Goal: Information Seeking & Learning: Find contact information

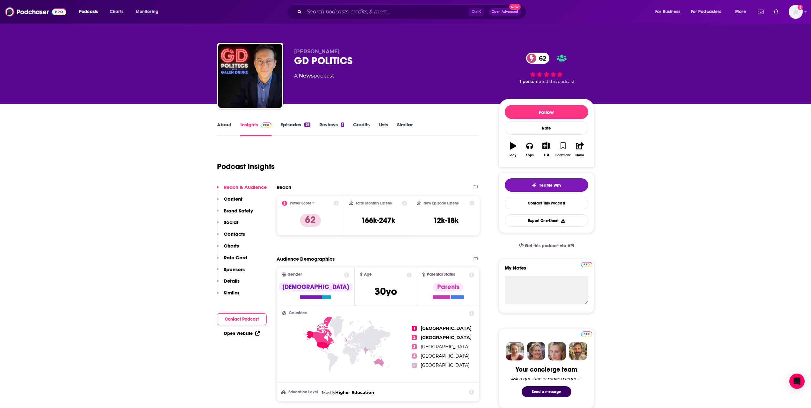
click at [570, 146] on button "Bookmark" at bounding box center [563, 149] width 17 height 23
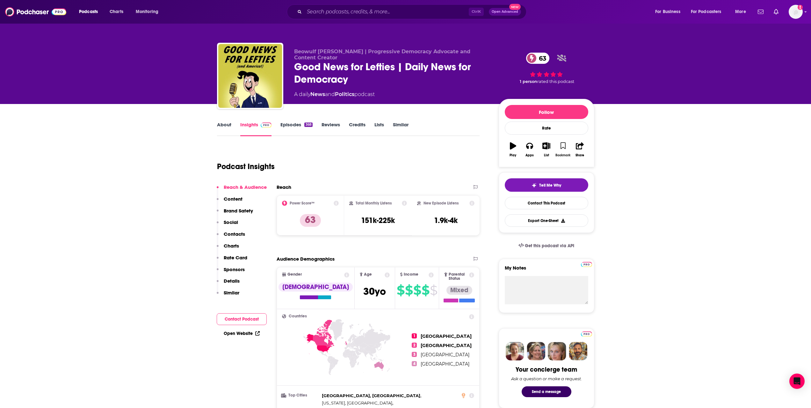
click at [562, 146] on icon "button" at bounding box center [563, 145] width 5 height 7
click at [98, 8] on button "Podcasts" at bounding box center [91, 12] width 32 height 10
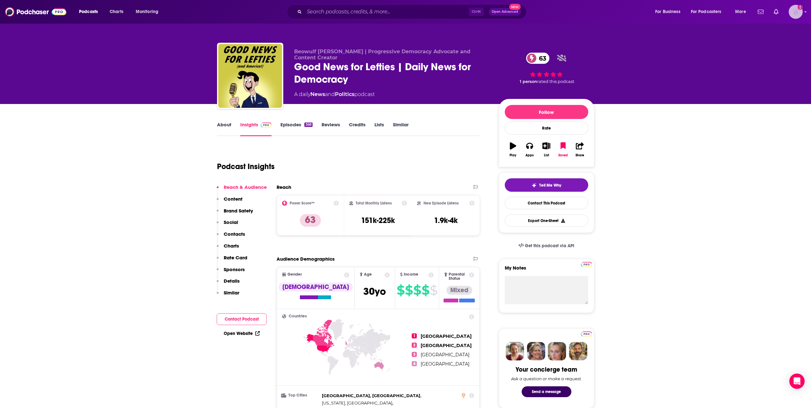
click at [795, 9] on img "Logged in as mattkessler" at bounding box center [796, 12] width 14 height 14
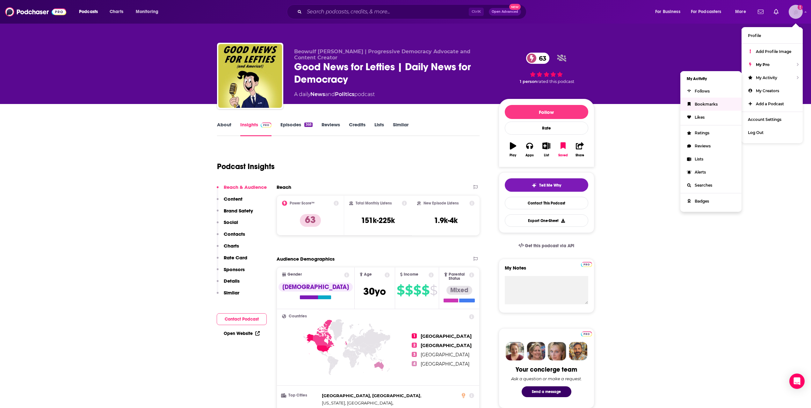
click at [712, 101] on link "Bookmarks" at bounding box center [710, 104] width 61 height 13
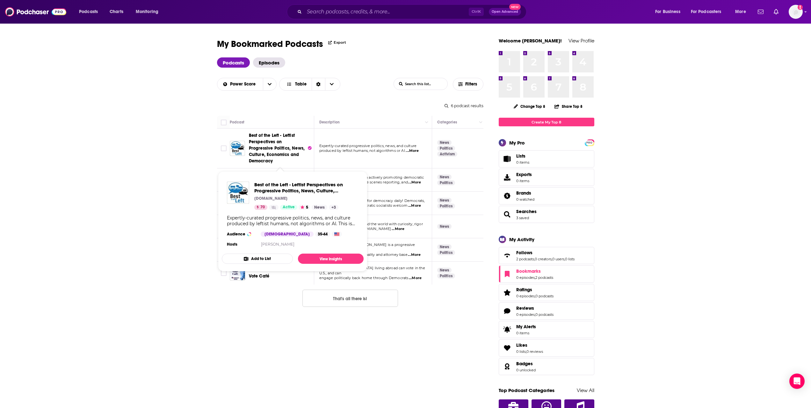
click at [275, 147] on span "Best of the Left - Leftist Perspectives on Progressive Politics, News, Culture,…" at bounding box center [277, 148] width 56 height 31
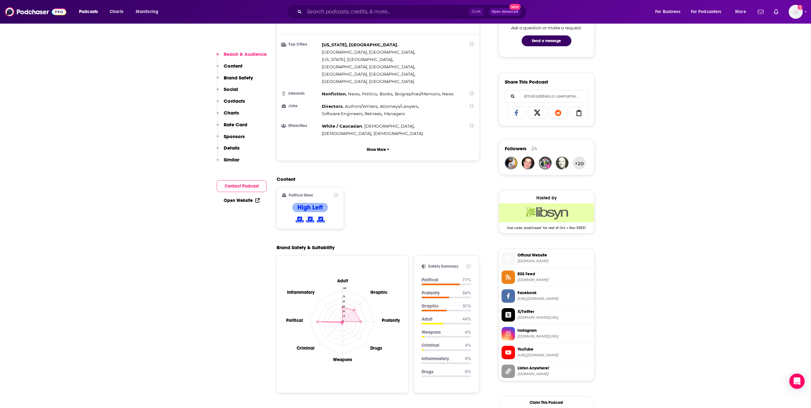
scroll to position [319, 0]
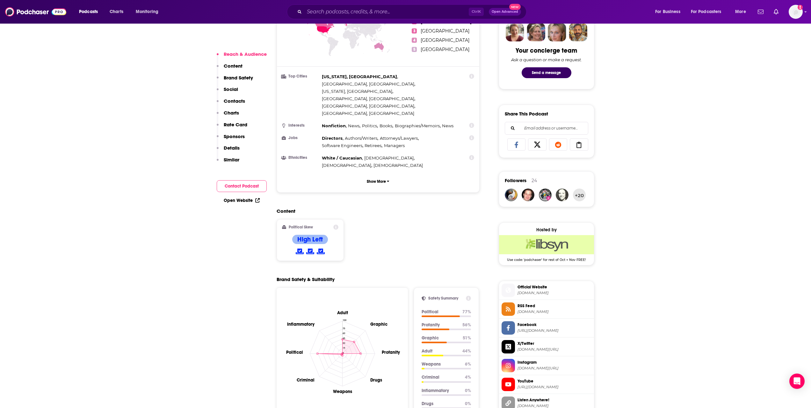
click at [243, 190] on button "Contact Podcast" at bounding box center [242, 186] width 50 height 12
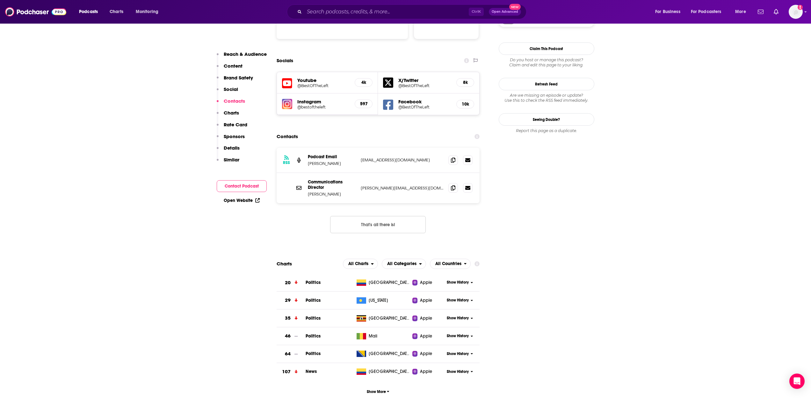
scroll to position [706, 0]
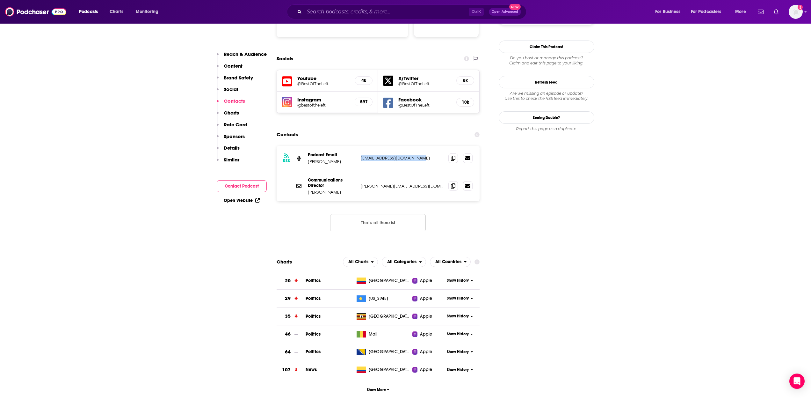
drag, startPoint x: 362, startPoint y: 120, endPoint x: 422, endPoint y: 119, distance: 60.6
click at [422, 155] on p "65-rayed.bungee@icloud.com" at bounding box center [402, 157] width 83 height 5
copy p "65-rayed.bungee@icloud.com"
drag, startPoint x: 357, startPoint y: 145, endPoint x: 410, endPoint y: 145, distance: 53.9
click at [416, 171] on div "Communications Director Jay Tomlinson jay@bestoftheleft.com jay@bestoftheleft.c…" at bounding box center [378, 186] width 203 height 30
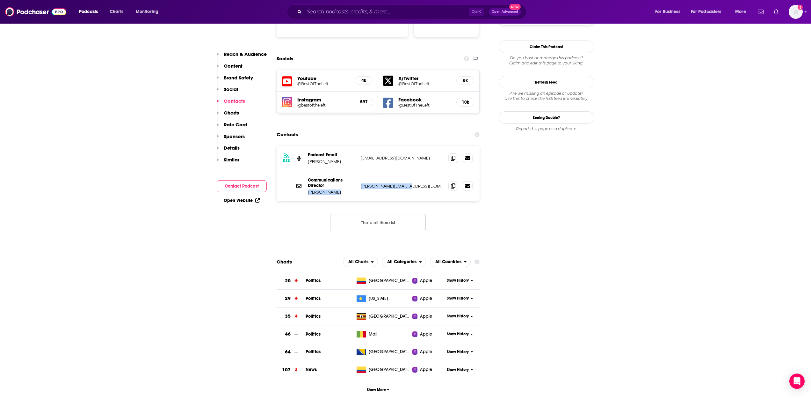
click at [409, 183] on p "jay@bestoftheleft.com" at bounding box center [402, 185] width 83 height 5
drag, startPoint x: 409, startPoint y: 145, endPoint x: 361, endPoint y: 149, distance: 48.0
click at [361, 183] on p "jay@bestoftheleft.com" at bounding box center [402, 185] width 83 height 5
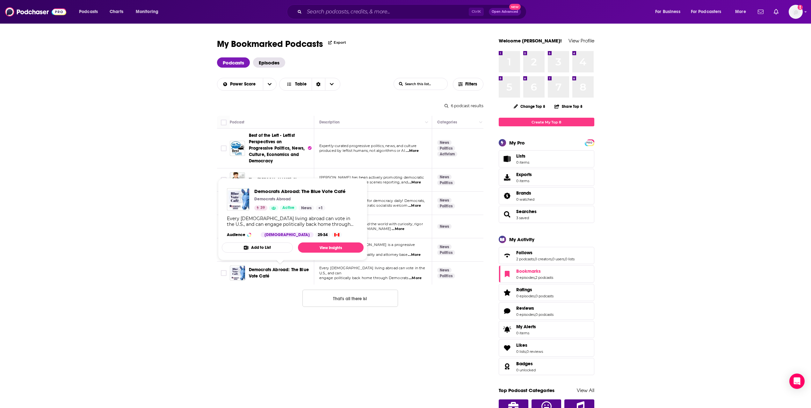
click at [260, 272] on span "Democrats Abroad: The Blue Vote Café" at bounding box center [279, 273] width 60 height 12
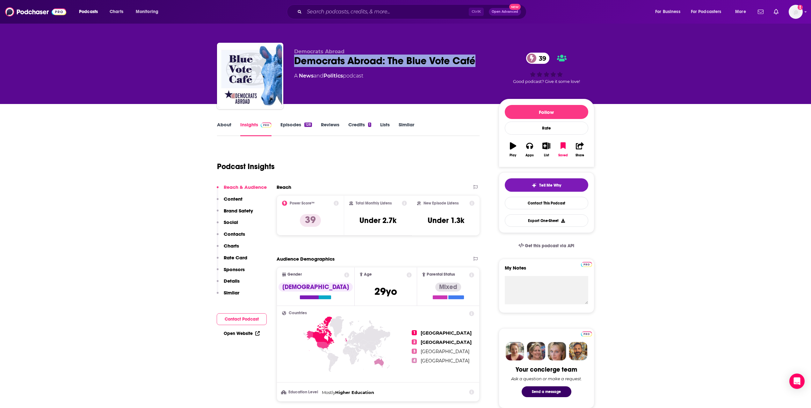
drag, startPoint x: 292, startPoint y: 63, endPoint x: 477, endPoint y: 62, distance: 185.5
click at [477, 62] on div "Democrats Abroad Democrats Abroad: The Blue Vote Café 39 A News and Politics po…" at bounding box center [405, 77] width 377 height 69
drag, startPoint x: 463, startPoint y: 55, endPoint x: 460, endPoint y: 57, distance: 3.7
copy h2 "Democrats Abroad: The Blue Vote Café"
click at [243, 321] on button "Contact Podcast" at bounding box center [242, 319] width 50 height 12
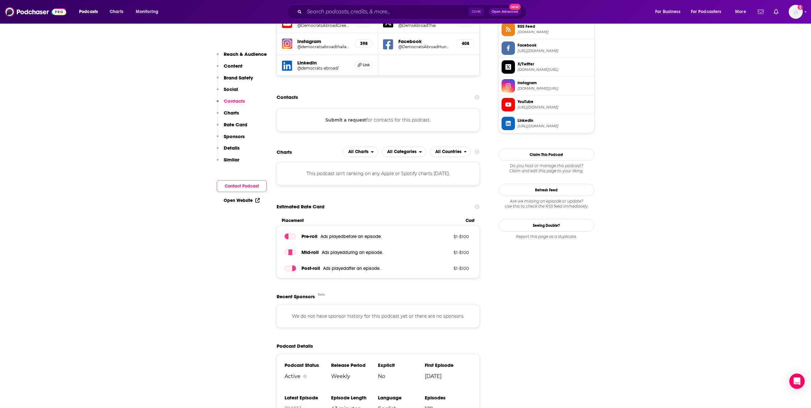
scroll to position [542, 0]
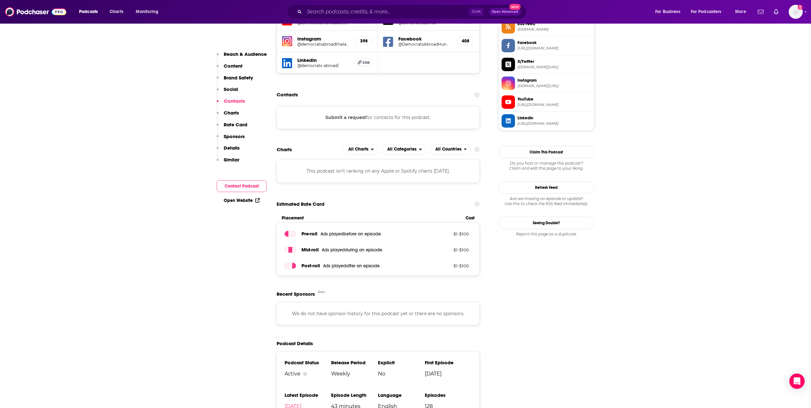
click at [397, 113] on div "Submit a request for contacts for this podcast." at bounding box center [378, 117] width 203 height 23
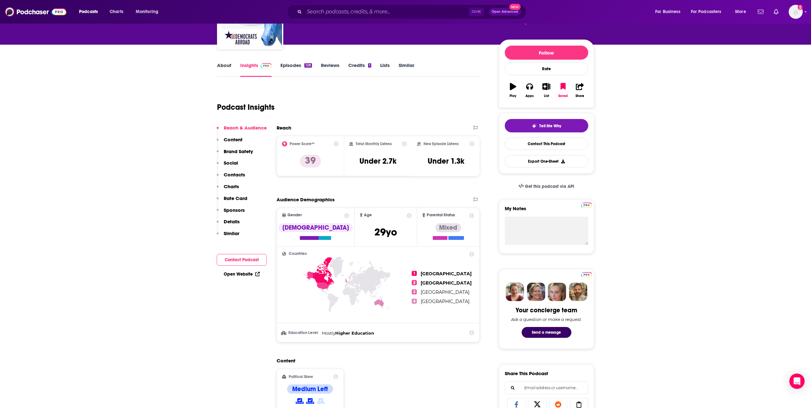
scroll to position [0, 0]
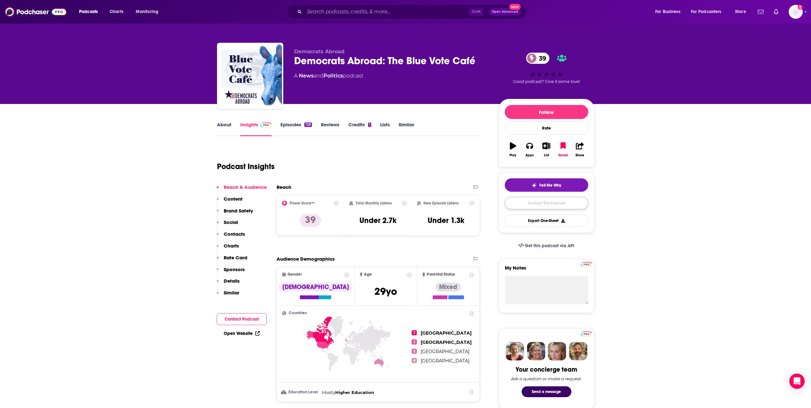
click at [555, 202] on link "Contact This Podcast" at bounding box center [546, 203] width 83 height 12
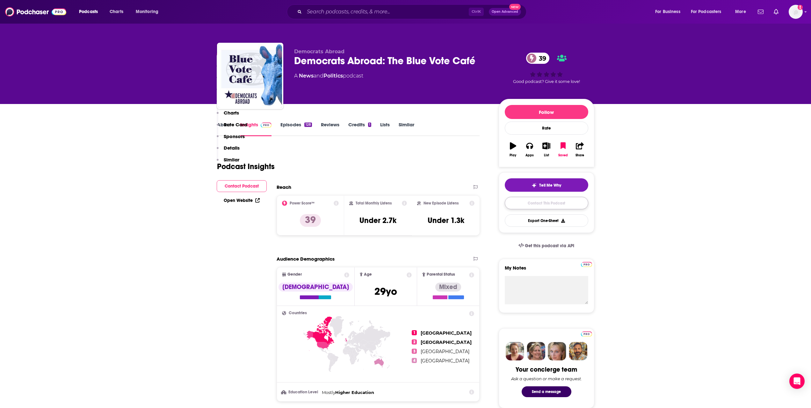
scroll to position [631, 0]
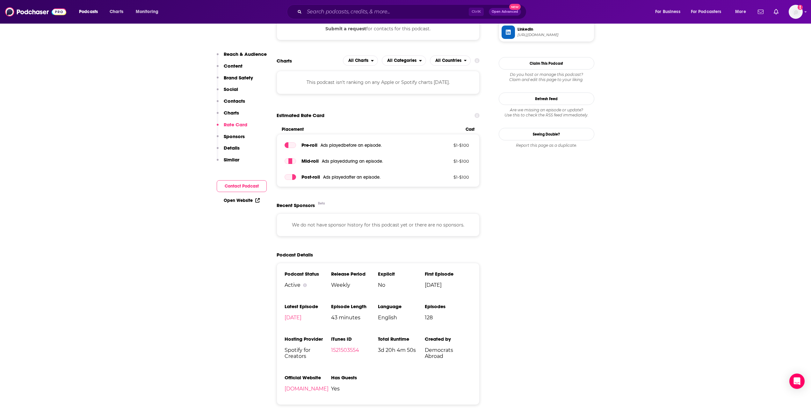
click at [370, 222] on p "We do not have sponsor history for this podcast yet or there are no sponsors." at bounding box center [378, 224] width 187 height 7
click at [347, 93] on div "This podcast isn't ranking on any Apple or Spotify charts [DATE]." at bounding box center [378, 82] width 203 height 23
click at [222, 185] on button "Contact Podcast" at bounding box center [242, 186] width 50 height 12
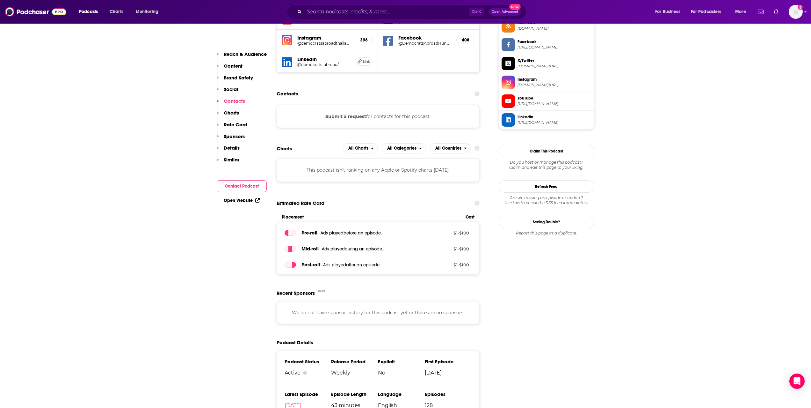
scroll to position [542, 0]
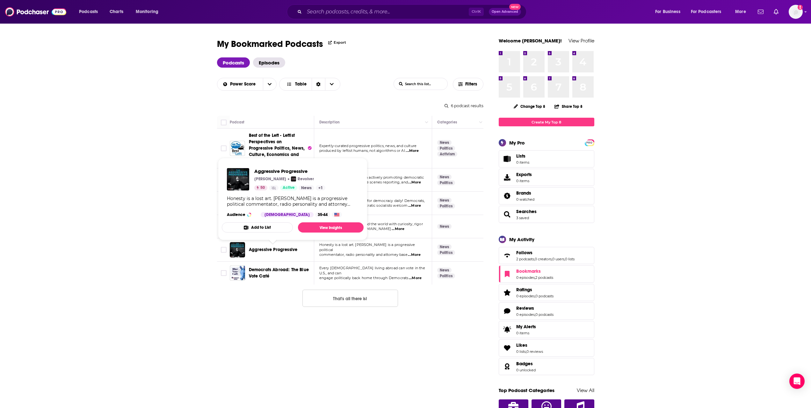
click at [276, 247] on span "Aggressive Progressive" at bounding box center [273, 249] width 49 height 5
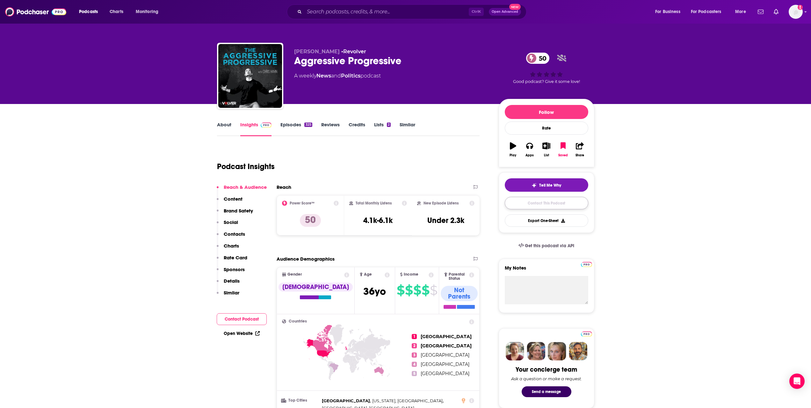
click at [548, 200] on link "Contact This Podcast" at bounding box center [546, 203] width 83 height 12
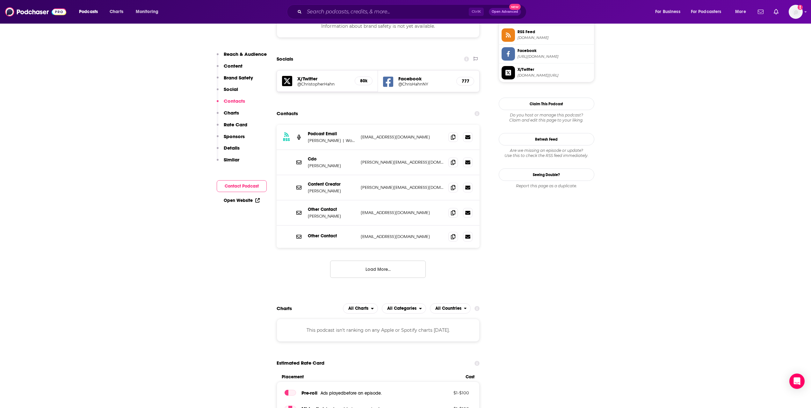
scroll to position [578, 0]
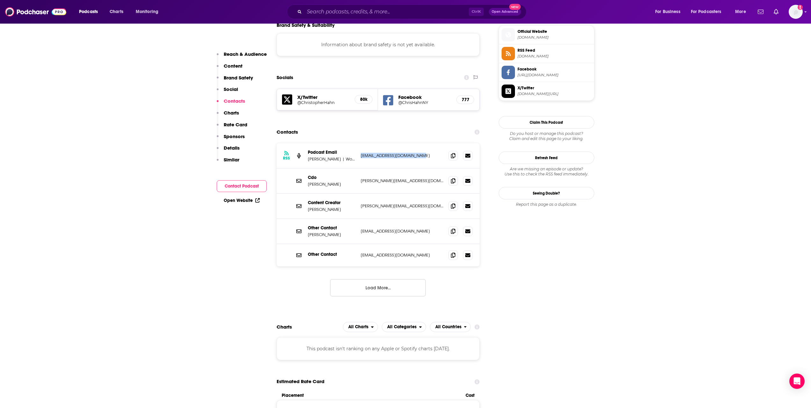
drag, startPoint x: 359, startPoint y: 127, endPoint x: 419, endPoint y: 123, distance: 59.7
click at [419, 143] on div "RSS Podcast Email Lorenzo Parro-Maldonado | World Media PIctures LLC revolverpo…" at bounding box center [378, 155] width 203 height 25
copy p "revolverpodcasts@gmail.com"
drag, startPoint x: 353, startPoint y: 155, endPoint x: 428, endPoint y: 151, distance: 74.3
click at [0, 0] on div "Cdo Stephen Hobbs stephen@revolverpodcasts.com stephen@revolverpodcasts.com" at bounding box center [0, 0] width 0 height 0
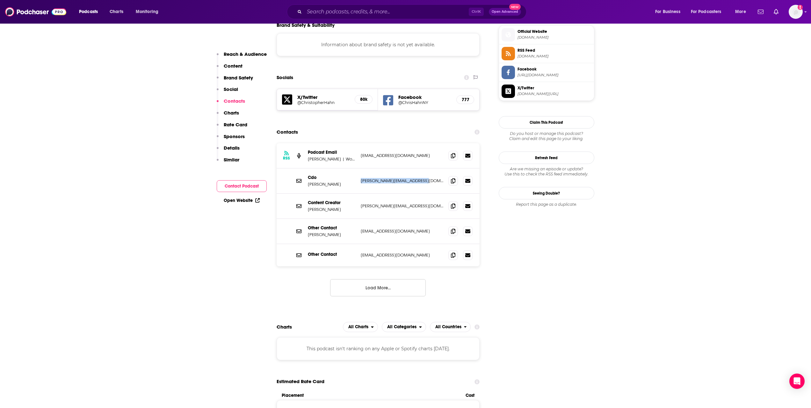
copy div "stephen@revolverpodcasts.com"
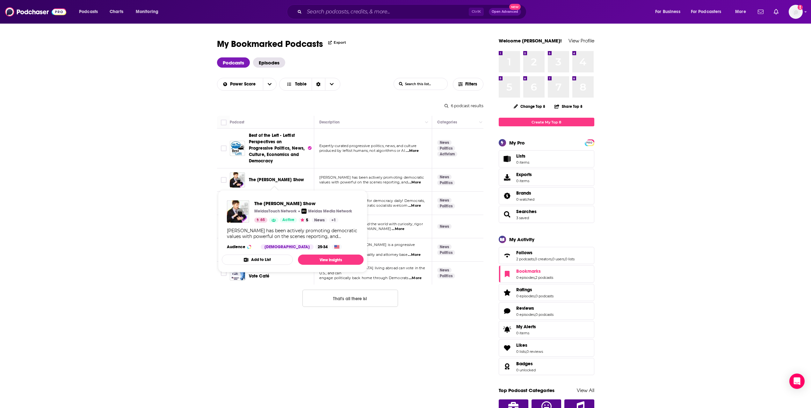
click at [272, 183] on span "The Adam Mockler Show" at bounding box center [276, 180] width 55 height 6
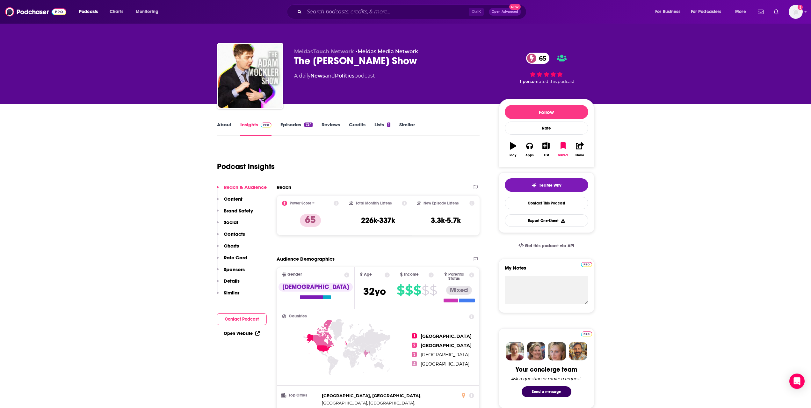
click at [253, 318] on button "Contact Podcast" at bounding box center [242, 319] width 50 height 12
click at [371, 18] on div "Ctrl K Open Advanced New" at bounding box center [407, 11] width 240 height 15
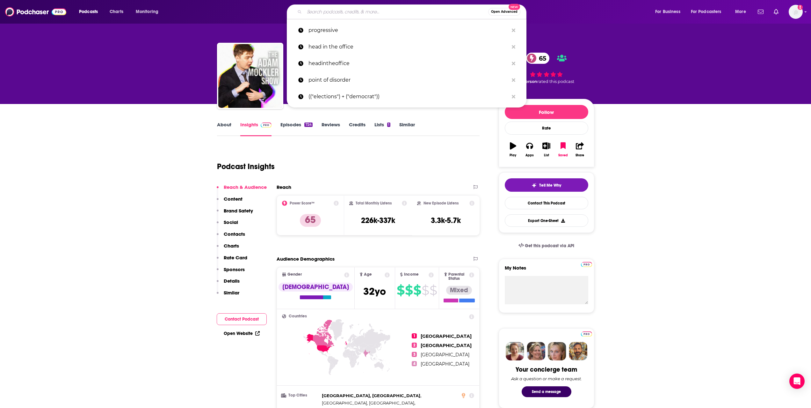
click at [371, 13] on input "Search podcasts, credits, & more..." at bounding box center [396, 12] width 184 height 10
click at [357, 26] on p "progressive" at bounding box center [409, 30] width 200 height 17
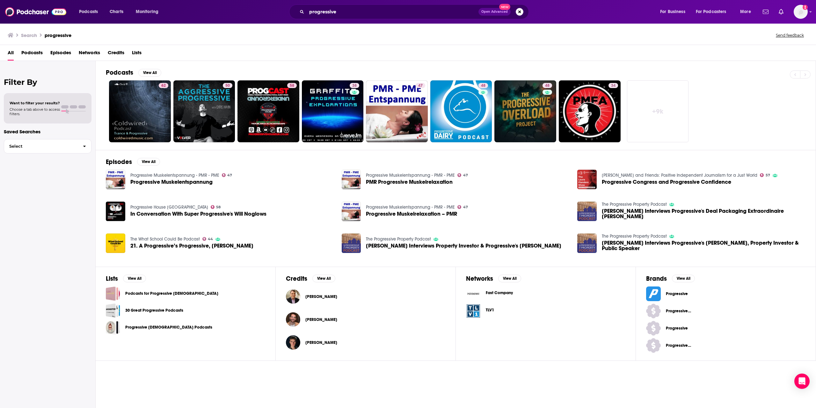
click at [29, 54] on span "Podcasts" at bounding box center [31, 53] width 21 height 13
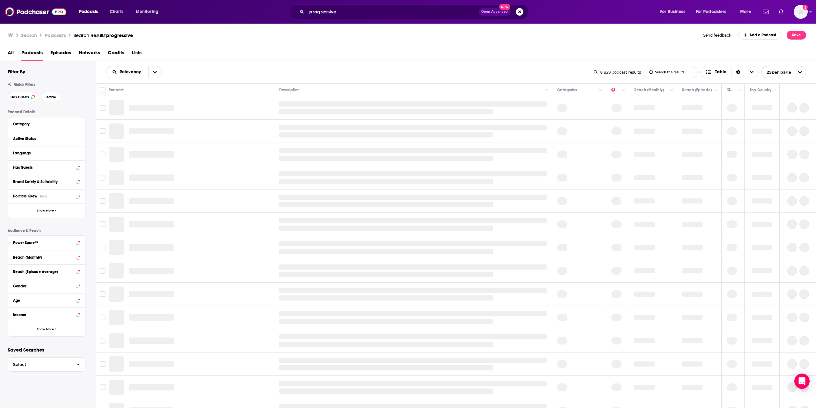
click at [41, 124] on div "Category" at bounding box center [44, 124] width 63 height 4
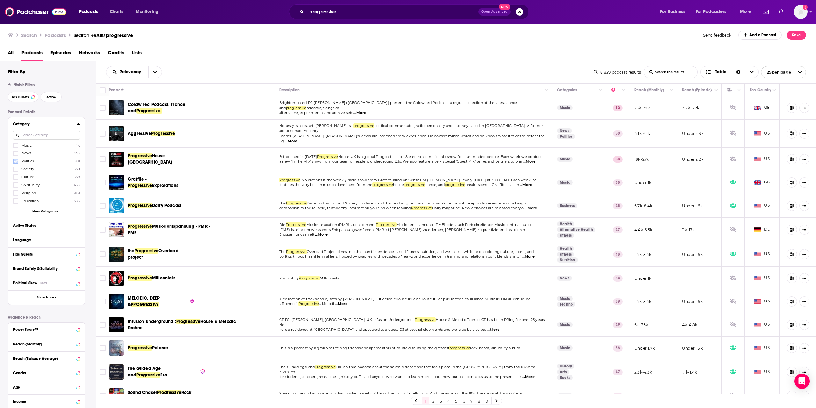
click at [15, 160] on icon at bounding box center [16, 161] width 4 height 4
click at [17, 161] on icon at bounding box center [16, 161] width 4 height 4
click at [63, 281] on div "Political Skew Beta" at bounding box center [38, 282] width 51 height 4
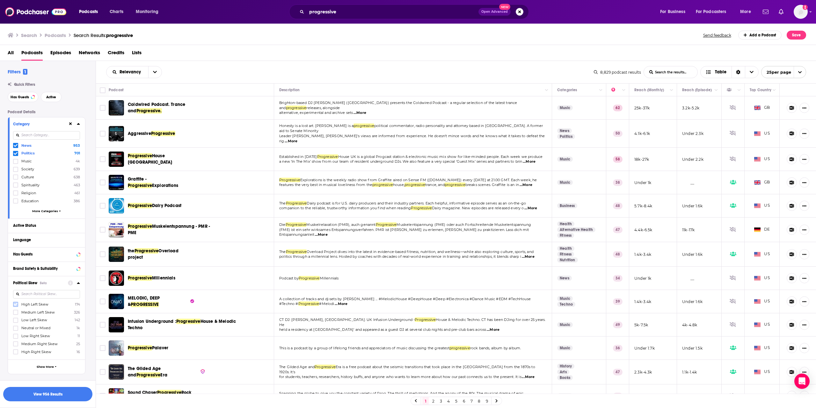
click at [15, 306] on icon at bounding box center [16, 304] width 4 height 4
click at [16, 311] on icon at bounding box center [16, 312] width 4 height 4
click at [52, 101] on button "Active" at bounding box center [51, 97] width 21 height 10
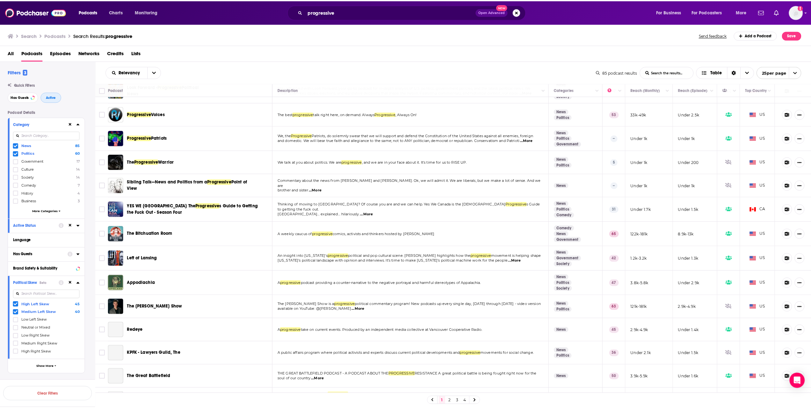
scroll to position [96, 0]
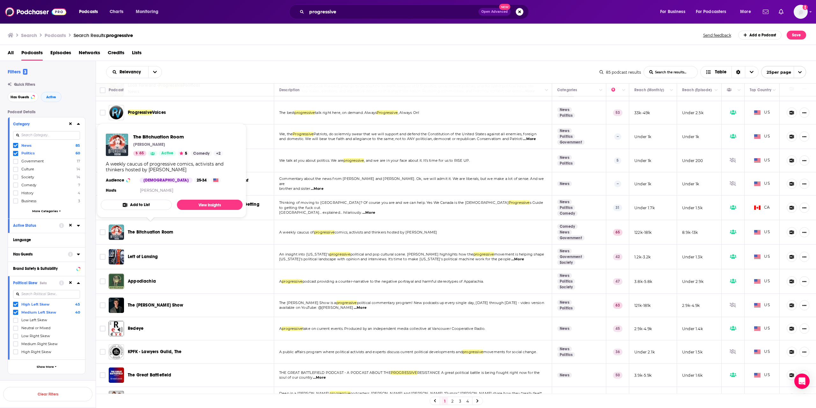
click at [161, 229] on span "The Bitchuation Room" at bounding box center [150, 231] width 45 height 5
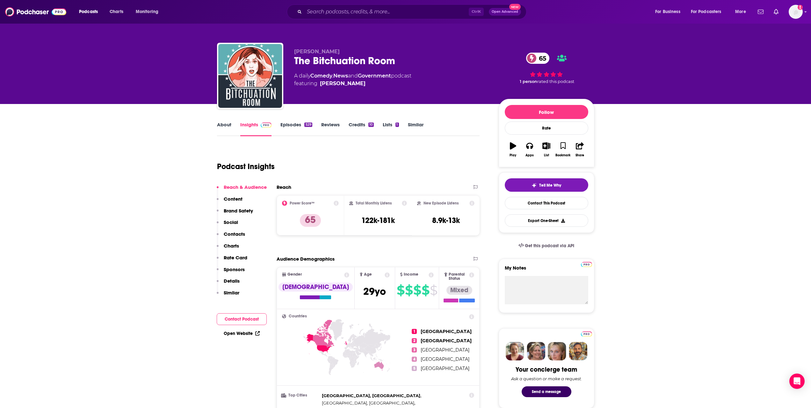
click at [240, 269] on p "Sponsors" at bounding box center [234, 269] width 21 height 6
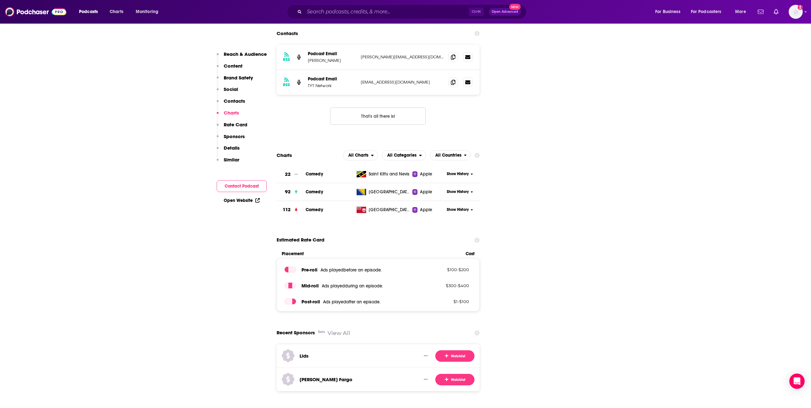
scroll to position [762, 0]
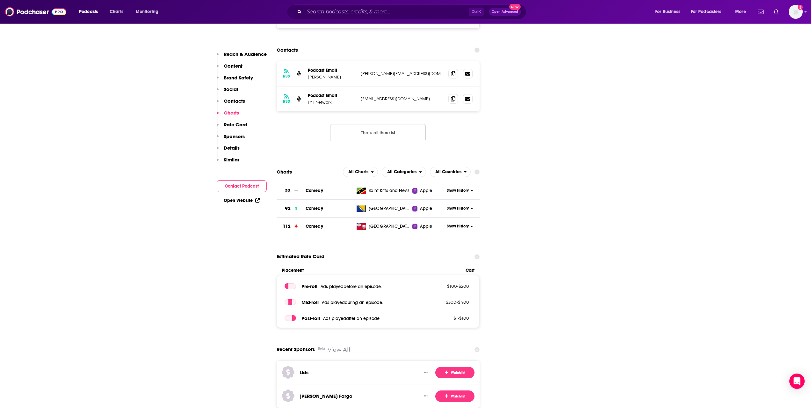
click at [237, 182] on button "Contact Podcast" at bounding box center [242, 186] width 50 height 12
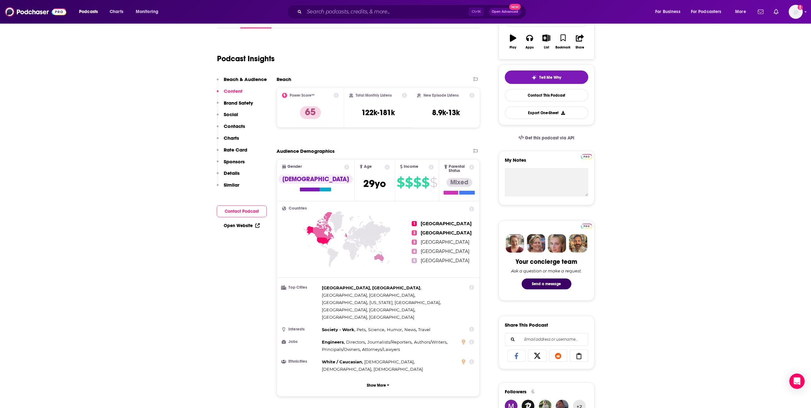
scroll to position [15, 0]
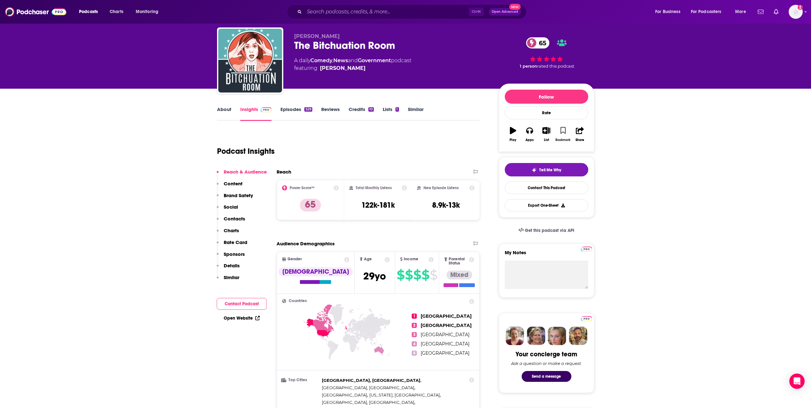
click at [563, 131] on icon "button" at bounding box center [563, 130] width 5 height 7
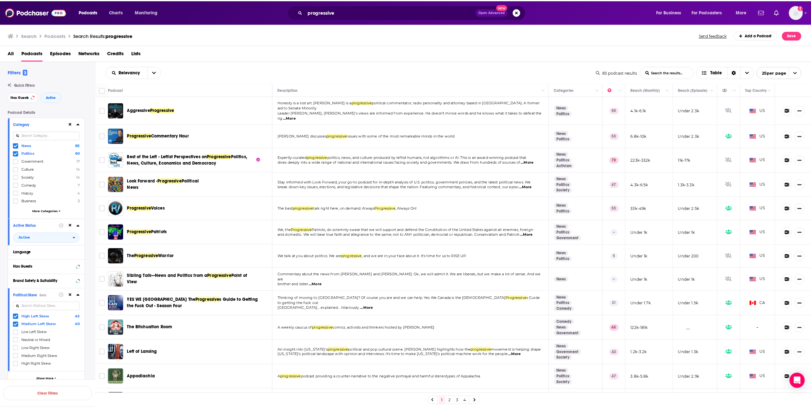
scroll to position [32, 0]
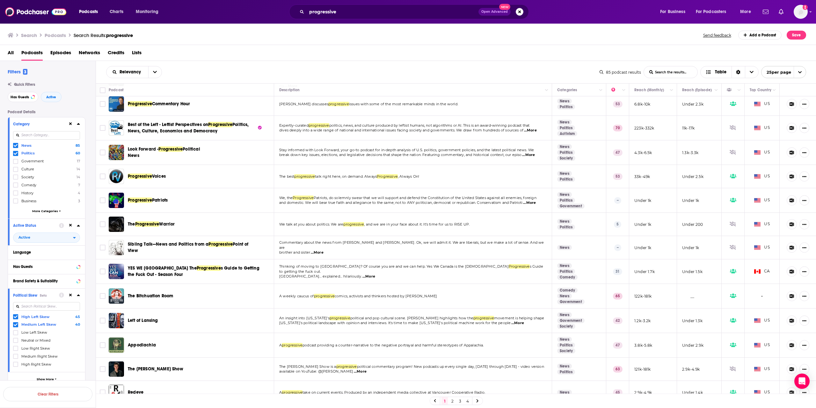
click at [161, 361] on div "The Luke Beasley Show" at bounding box center [161, 368] width 66 height 15
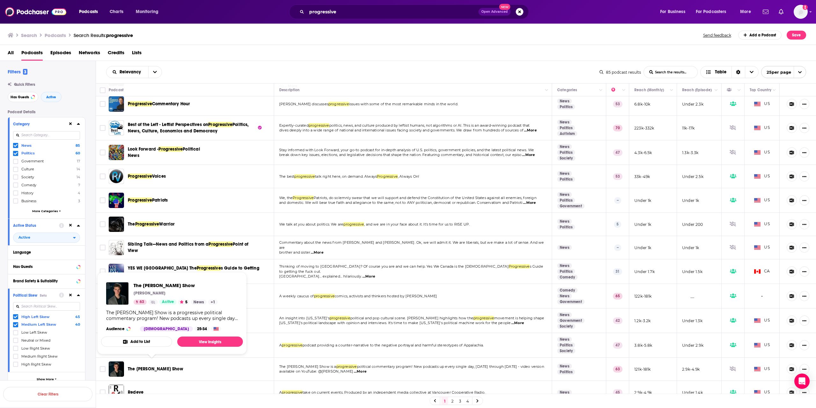
click at [162, 366] on span "The Luke Beasley Show" at bounding box center [155, 368] width 55 height 5
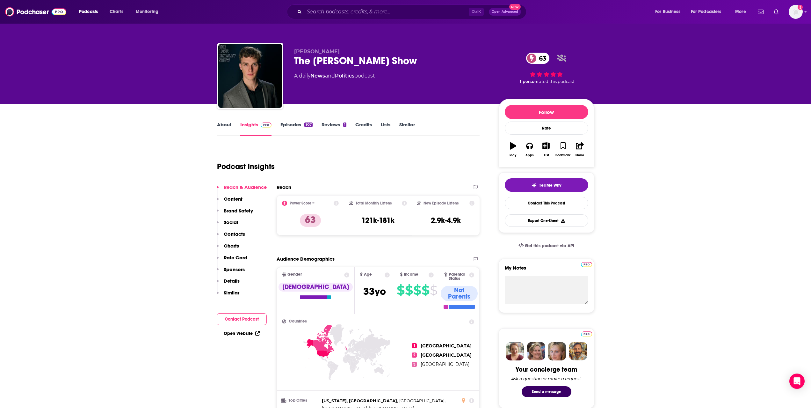
click at [240, 320] on button "Contact Podcast" at bounding box center [242, 319] width 50 height 12
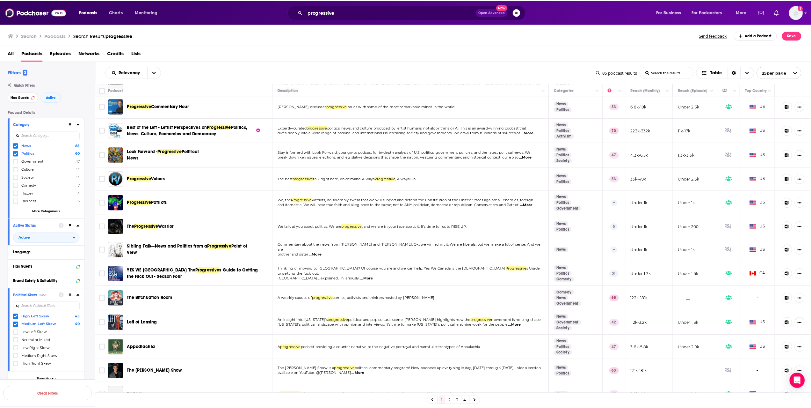
scroll to position [32, 0]
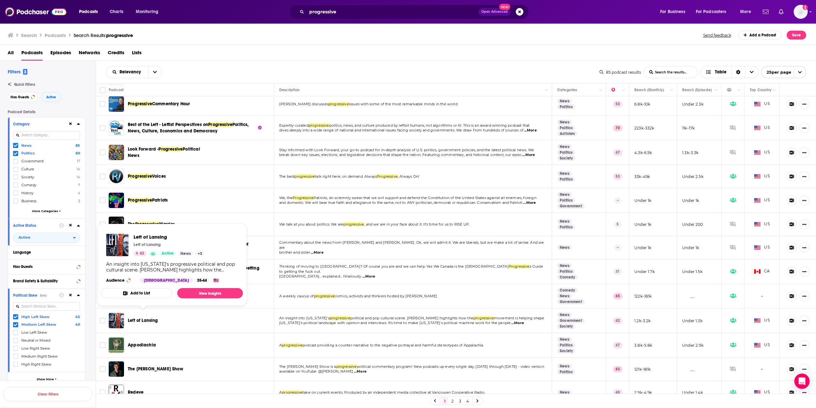
click at [148, 317] on span "Left of Lansing" at bounding box center [143, 319] width 30 height 5
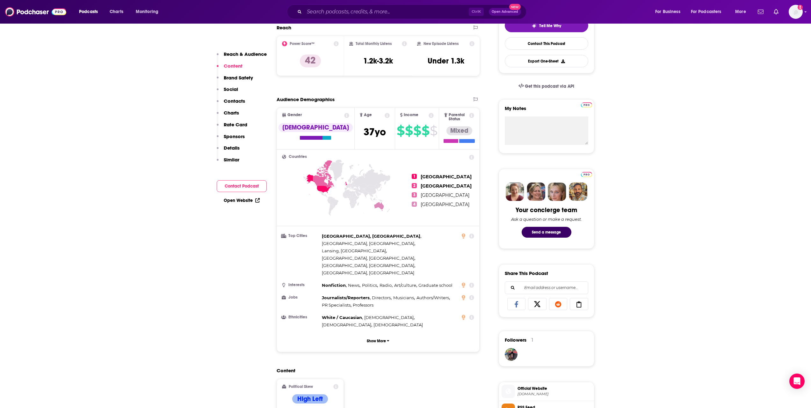
click at [255, 186] on button "Contact Podcast" at bounding box center [242, 186] width 50 height 12
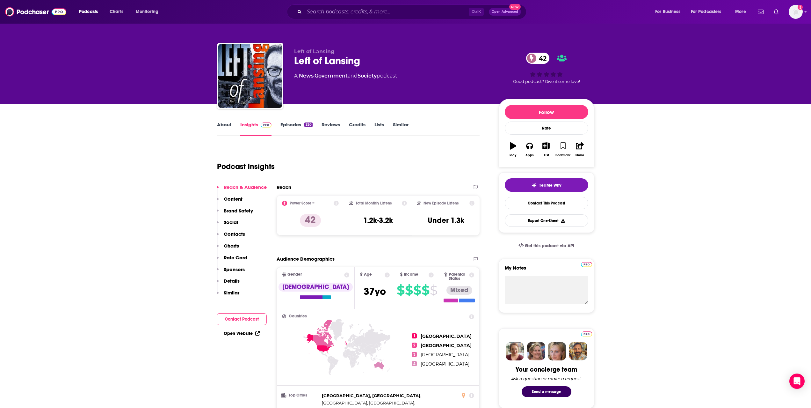
click at [565, 147] on icon "button" at bounding box center [563, 145] width 5 height 7
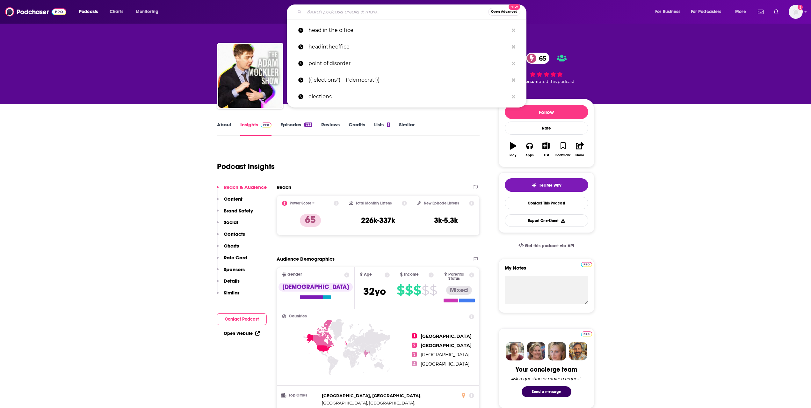
click at [347, 15] on input "Search podcasts, credits, & more..." at bounding box center [396, 12] width 184 height 10
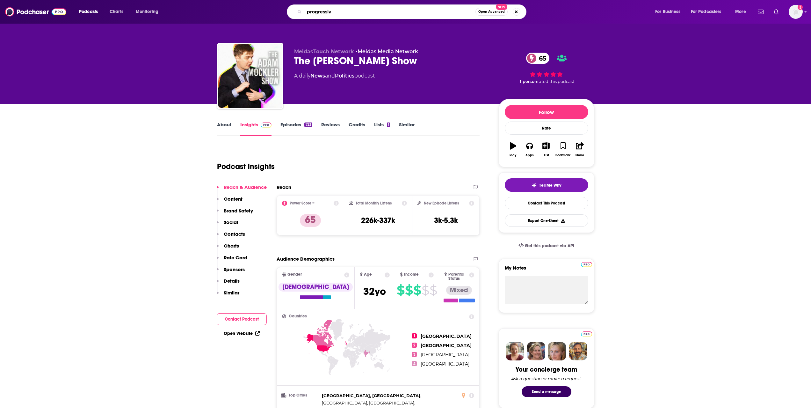
type input "progressive"
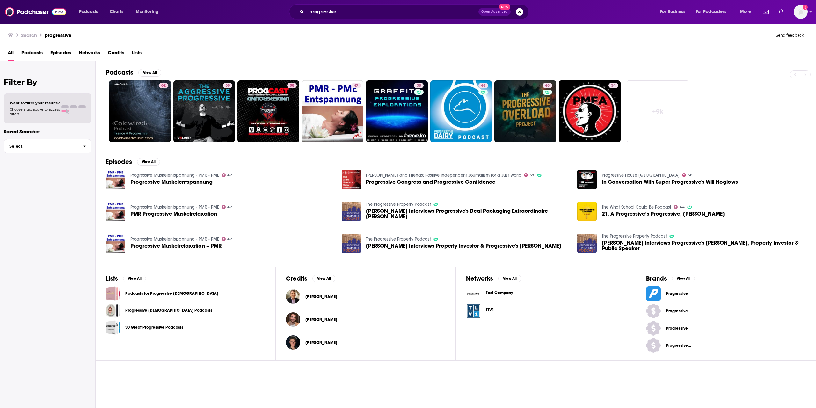
click at [38, 52] on span "Podcasts" at bounding box center [31, 53] width 21 height 13
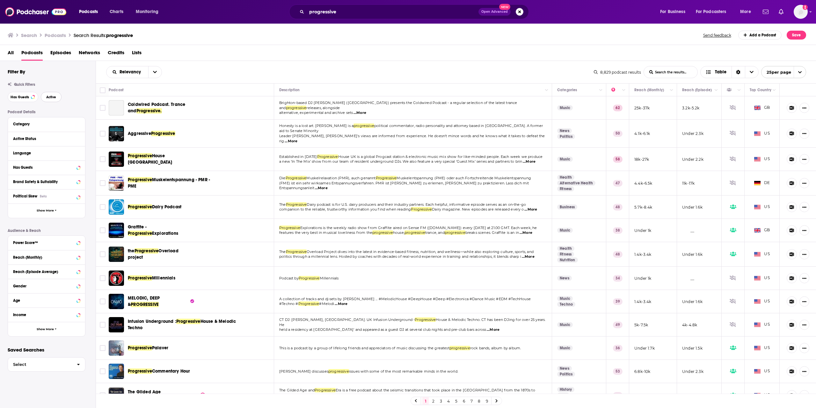
click at [49, 95] on span "Active" at bounding box center [51, 97] width 10 height 4
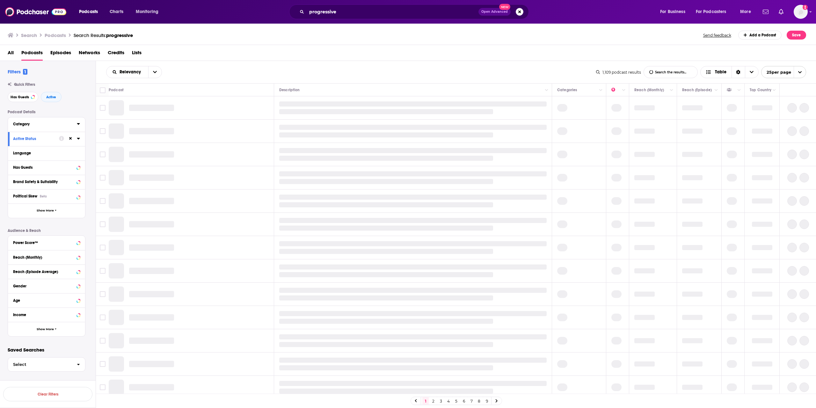
click at [51, 127] on button "Category" at bounding box center [45, 124] width 64 height 8
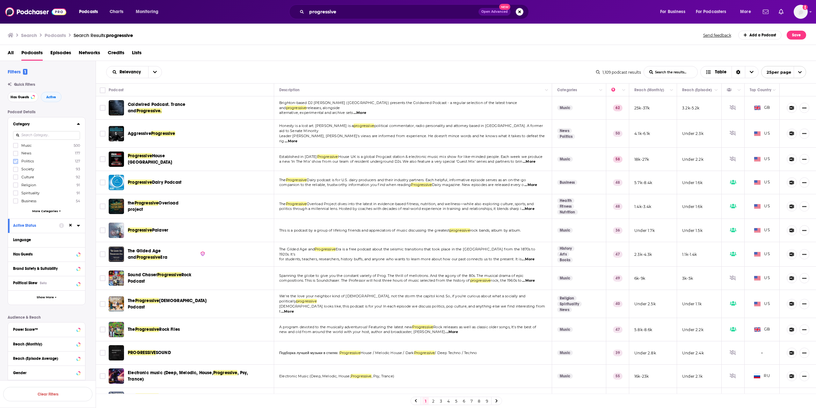
click at [16, 162] on icon at bounding box center [16, 161] width 4 height 4
click at [17, 160] on icon at bounding box center [16, 161] width 4 height 4
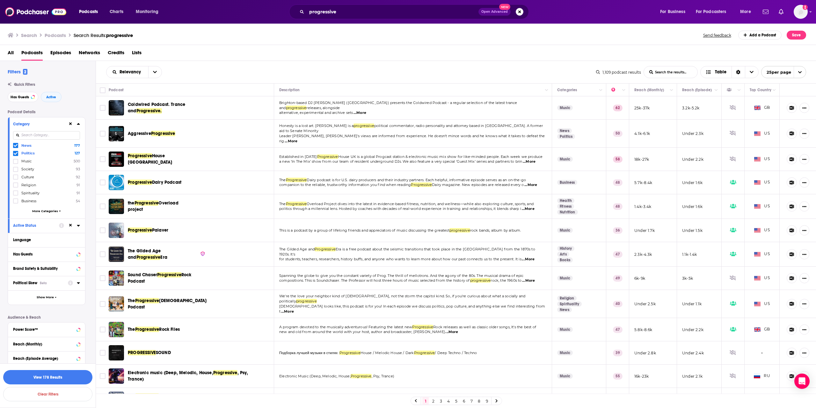
click at [59, 285] on button "Political Skew Beta" at bounding box center [40, 283] width 55 height 8
click at [15, 305] on icon at bounding box center [16, 304] width 4 height 3
click at [15, 312] on icon at bounding box center [16, 312] width 4 height 4
click at [16, 321] on icon at bounding box center [16, 320] width 4 height 4
click at [17, 319] on icon at bounding box center [16, 320] width 4 height 4
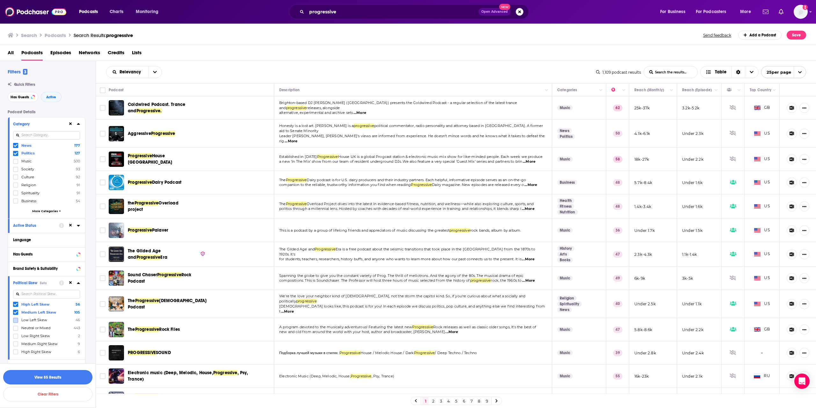
click at [56, 376] on button "View 85 Results" at bounding box center [47, 377] width 89 height 14
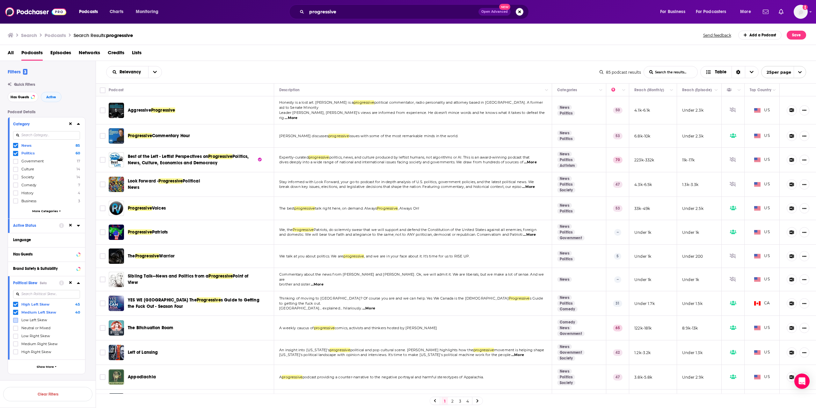
click at [142, 108] on span "Aggressive" at bounding box center [139, 109] width 23 height 5
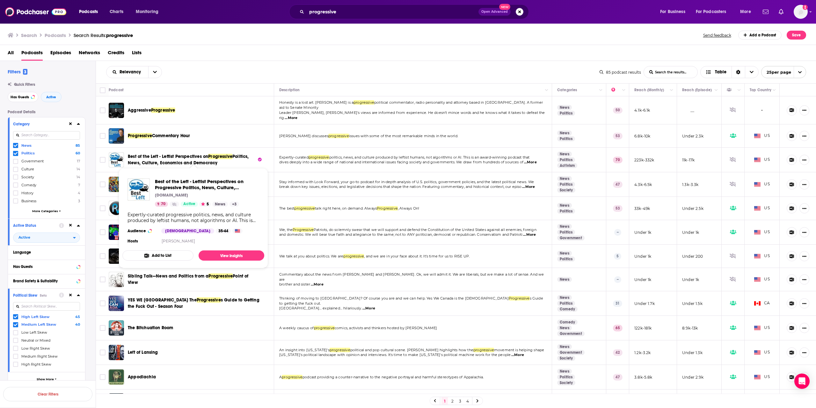
click at [155, 155] on span "Politics, News, Culture, Economics and Democracy" at bounding box center [188, 160] width 121 height 12
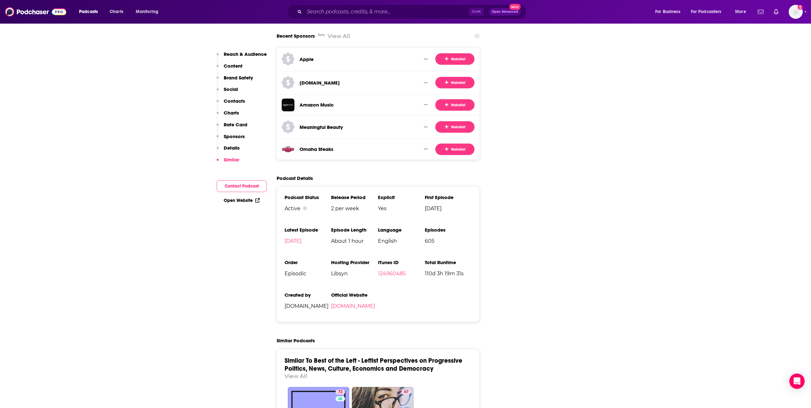
scroll to position [1179, 0]
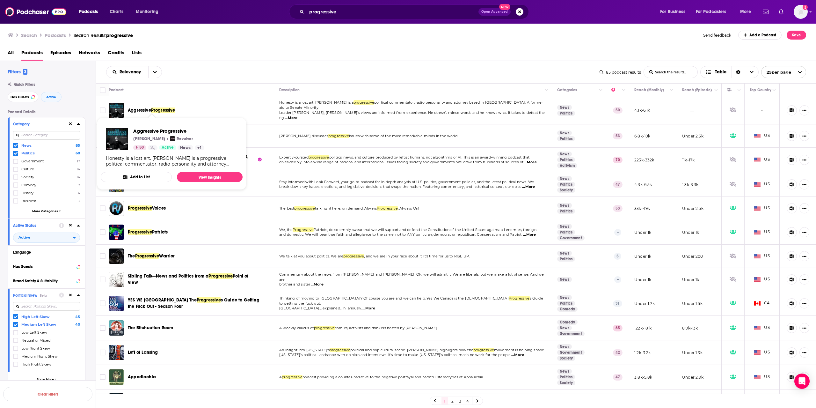
click at [152, 107] on span "Progressive" at bounding box center [163, 109] width 24 height 5
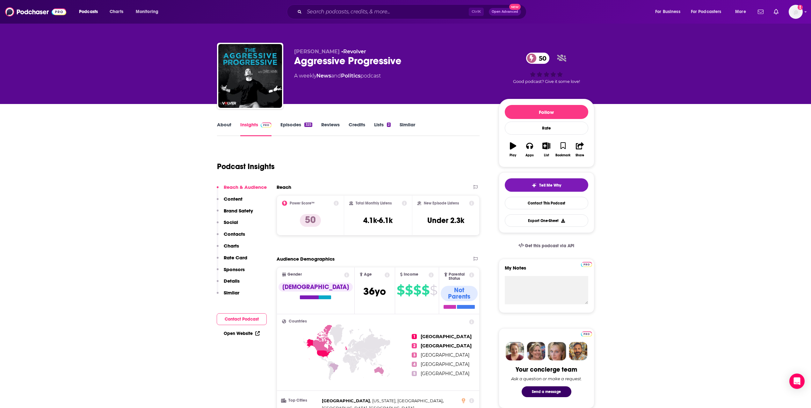
click at [236, 267] on p "Sponsors" at bounding box center [234, 269] width 21 height 6
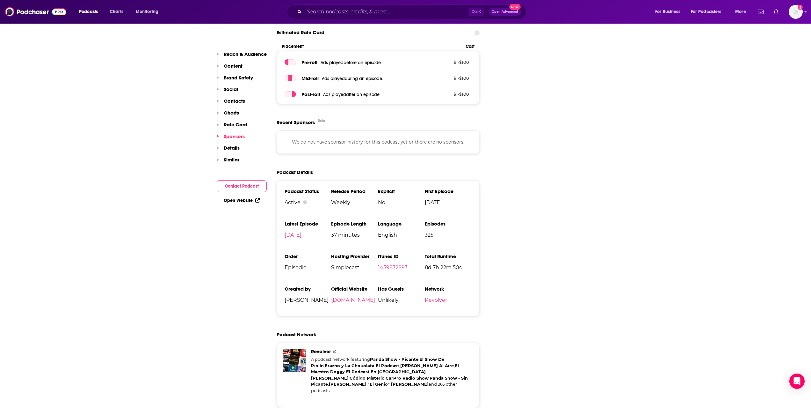
scroll to position [927, 0]
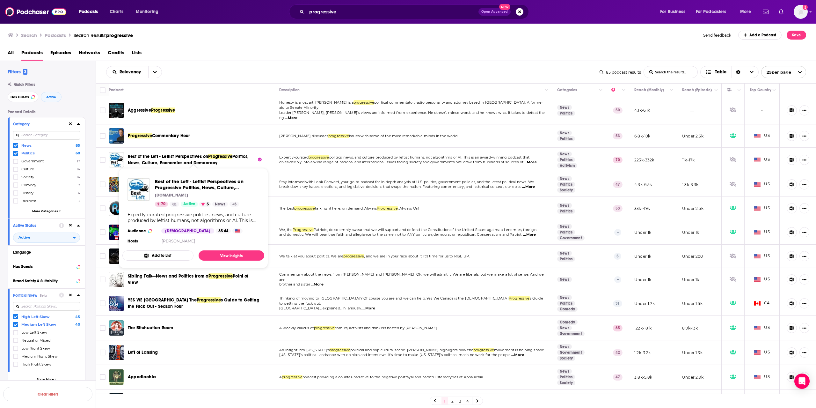
click at [172, 154] on span "Best of the Left - Leftist Perspectives on" at bounding box center [168, 156] width 80 height 5
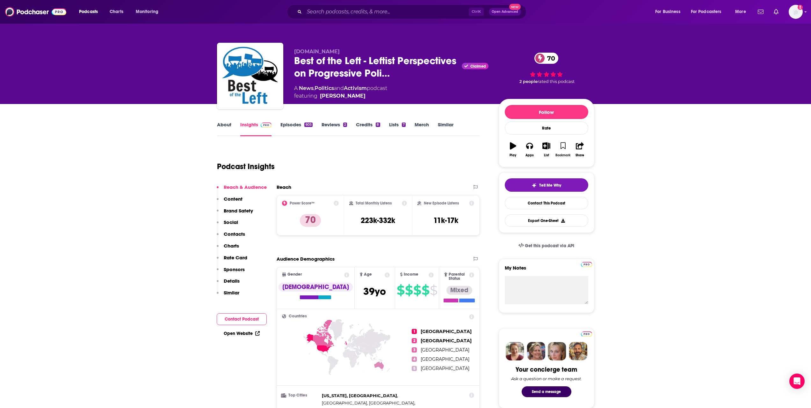
click at [565, 146] on icon "button" at bounding box center [563, 145] width 5 height 7
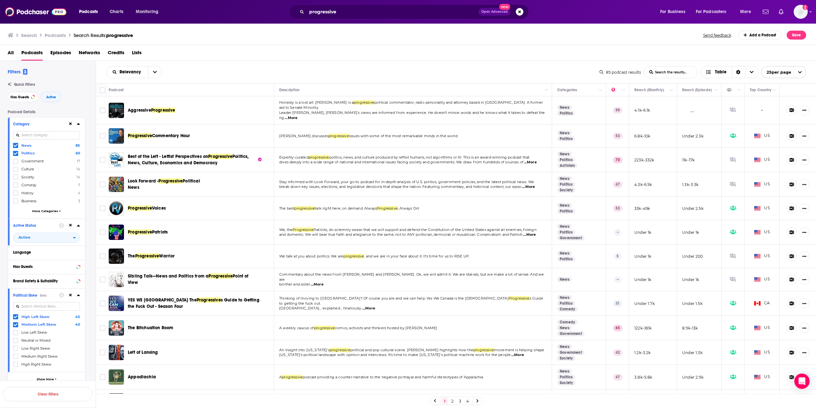
click at [137, 110] on span "Aggressive" at bounding box center [139, 109] width 23 height 5
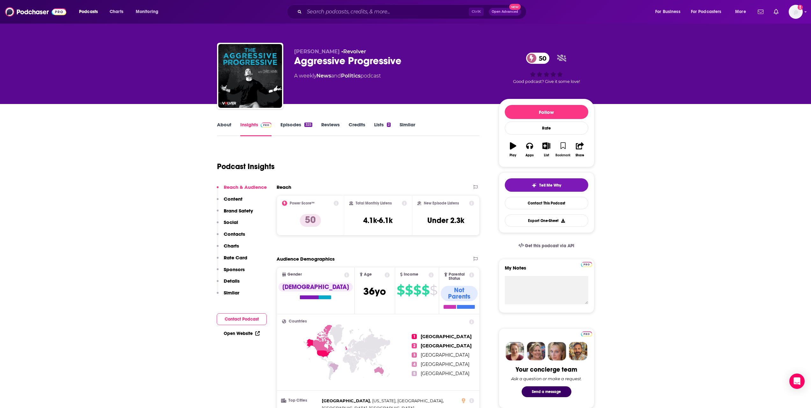
click at [567, 144] on button "Bookmark" at bounding box center [563, 149] width 17 height 23
click at [565, 146] on icon "button" at bounding box center [563, 146] width 10 height 10
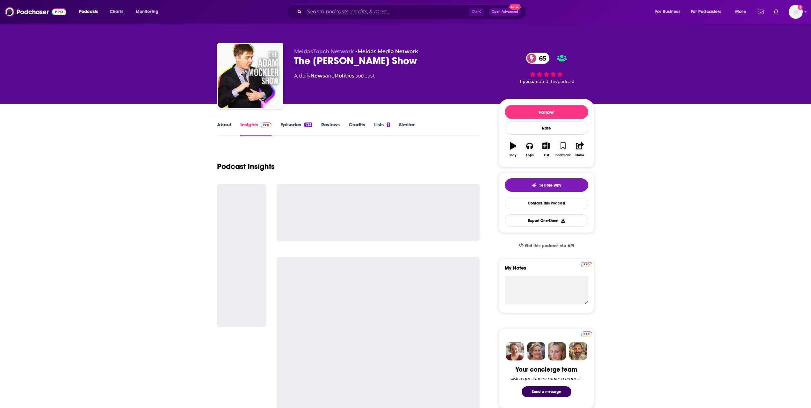
click at [567, 146] on button "Bookmark" at bounding box center [563, 149] width 17 height 23
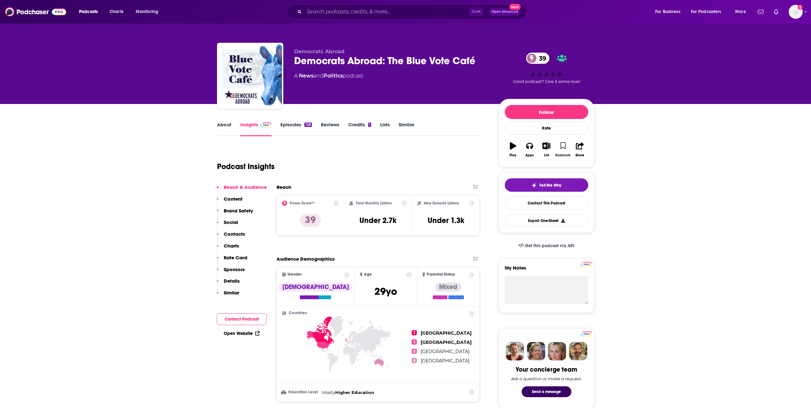
click at [561, 143] on icon "button" at bounding box center [563, 145] width 5 height 7
